Goal: Transaction & Acquisition: Purchase product/service

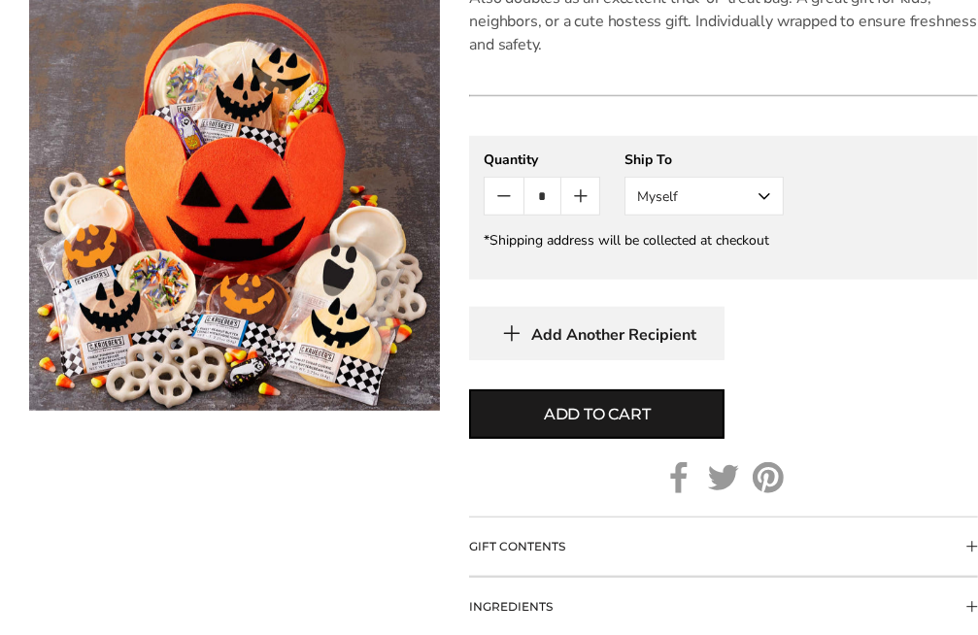
scroll to position [967, 0]
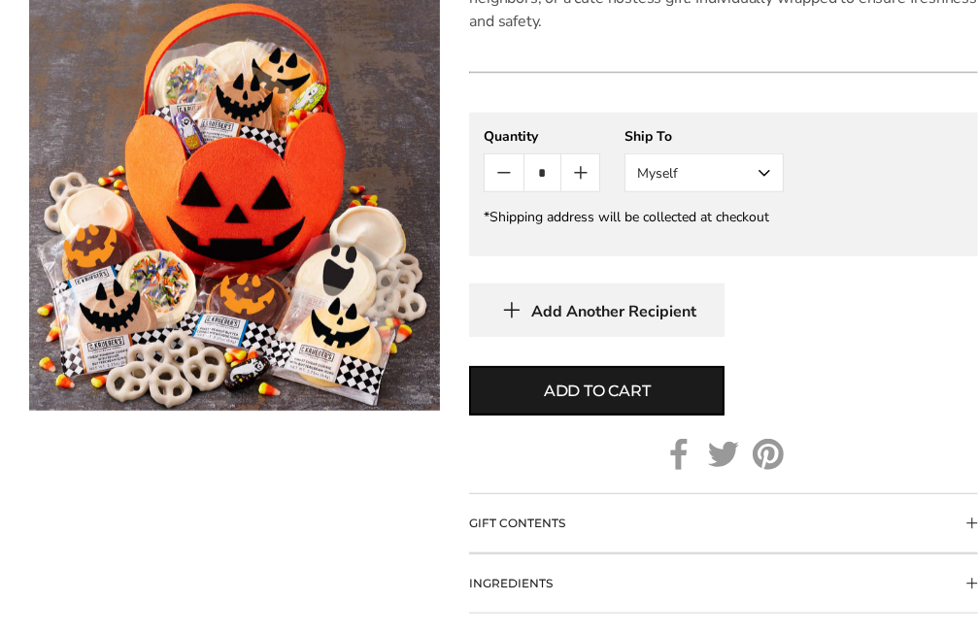
click at [592, 185] on icon "Count plus" at bounding box center [580, 172] width 23 height 23
click at [784, 192] on button "Myself" at bounding box center [703, 172] width 159 height 39
click at [783, 262] on button "Other Recipient" at bounding box center [703, 244] width 157 height 35
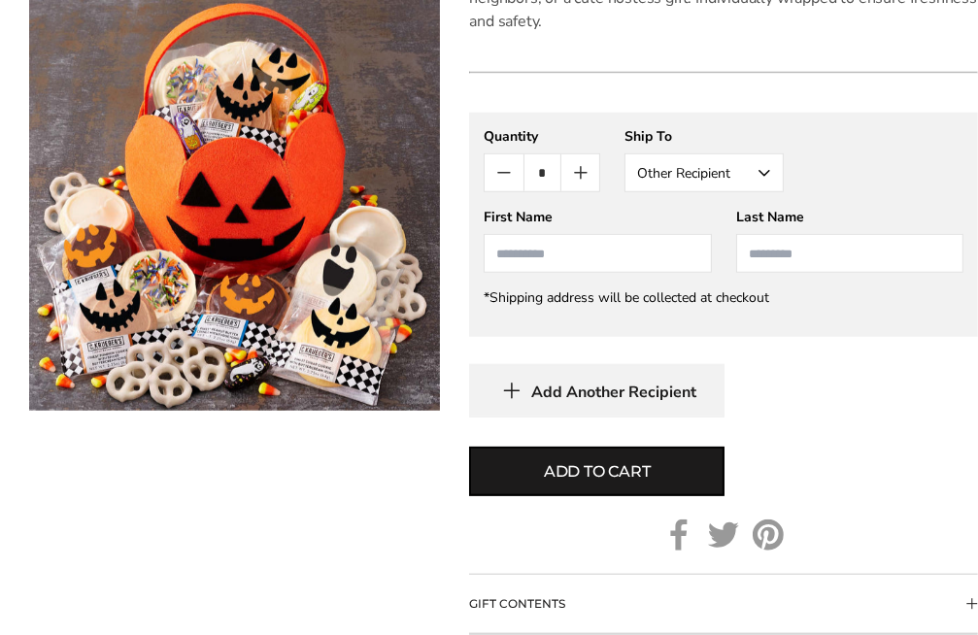
click at [592, 185] on icon "Count plus" at bounding box center [580, 172] width 23 height 23
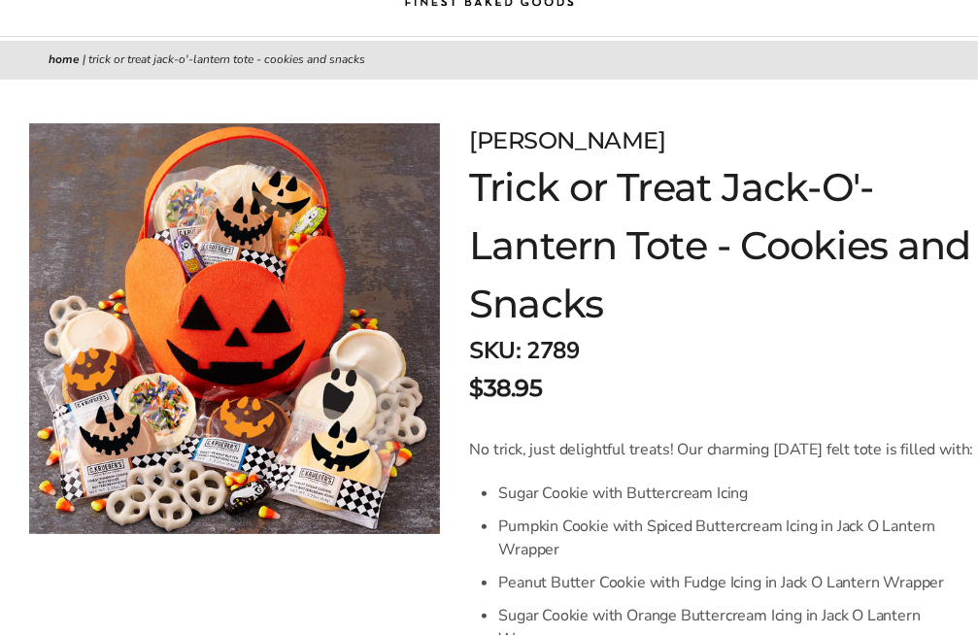
scroll to position [0, 0]
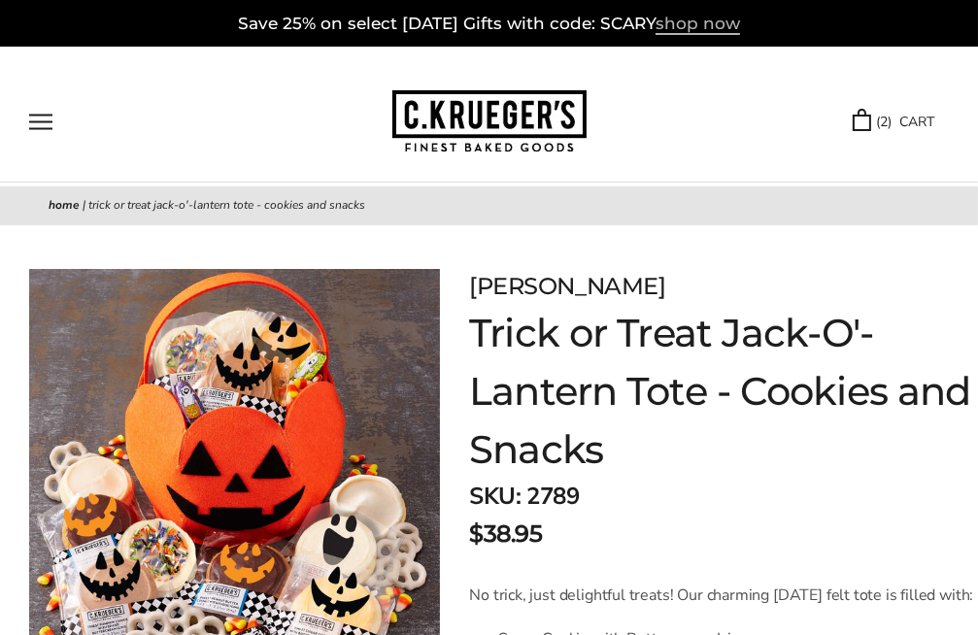
click at [702, 22] on span "shop now" at bounding box center [697, 24] width 84 height 21
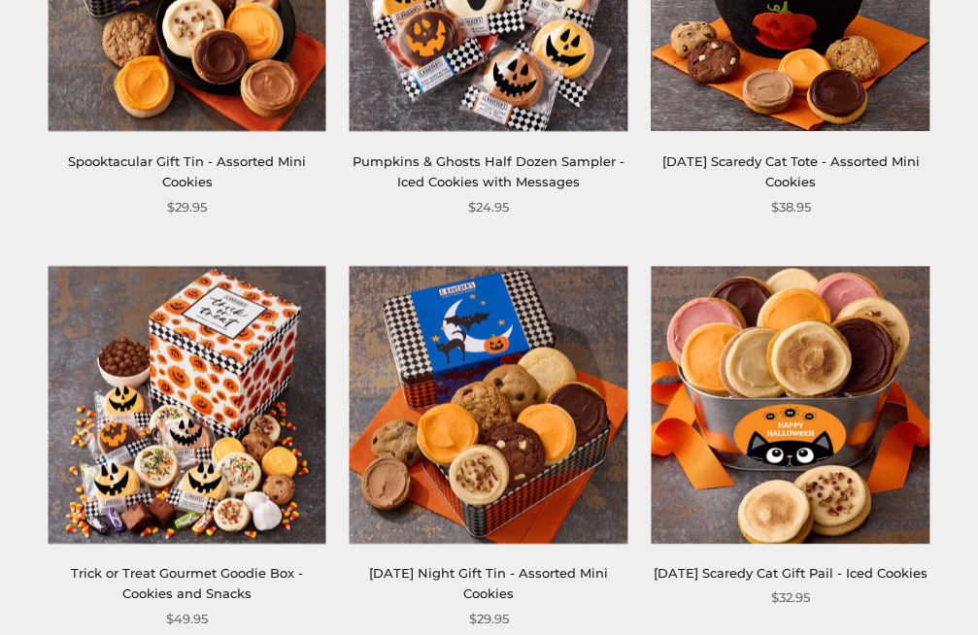
scroll to position [2012, 0]
